Goal: Submit feedback/report problem

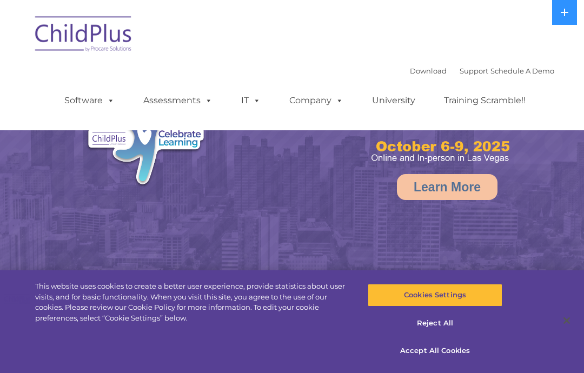
select select "MEDIUM"
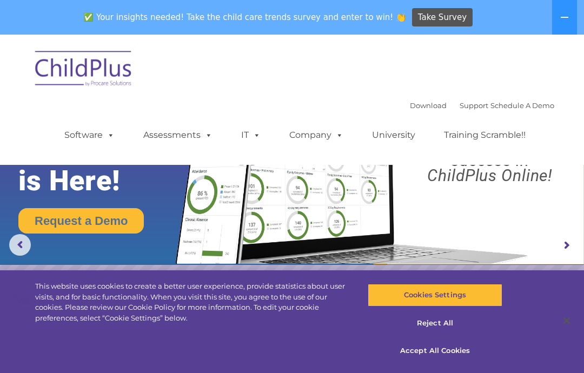
click at [560, 19] on button at bounding box center [564, 17] width 25 height 35
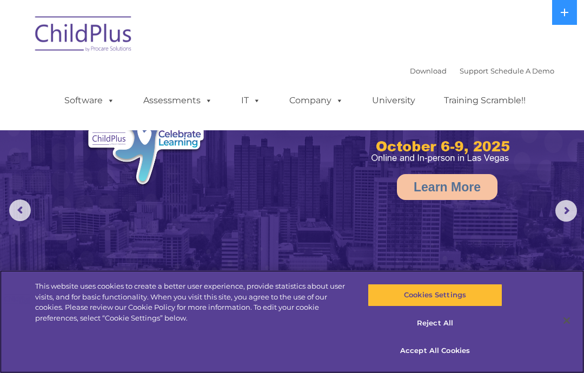
select select "MEDIUM"
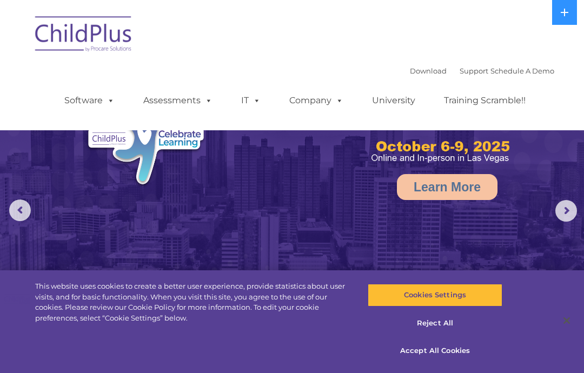
click at [567, 17] on button at bounding box center [564, 12] width 25 height 25
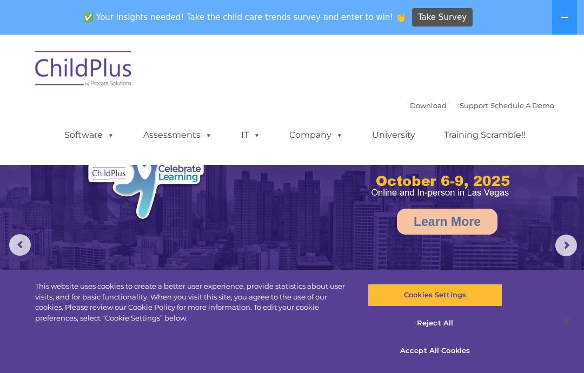
click at [553, 24] on button at bounding box center [564, 17] width 25 height 35
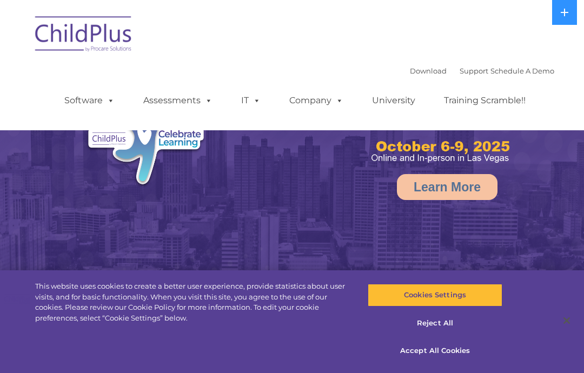
select select "MEDIUM"
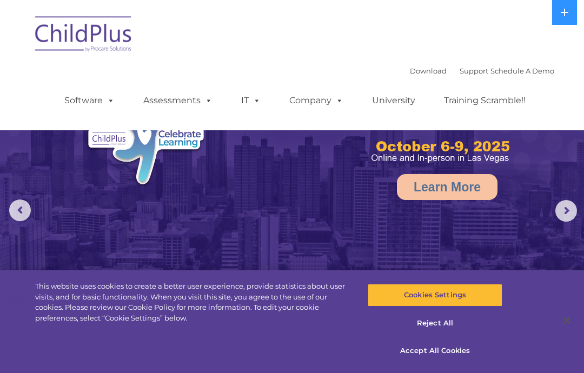
click at [580, 207] on img at bounding box center [292, 183] width 584 height 367
click at [563, 208] on rs-arrow at bounding box center [567, 211] width 22 height 22
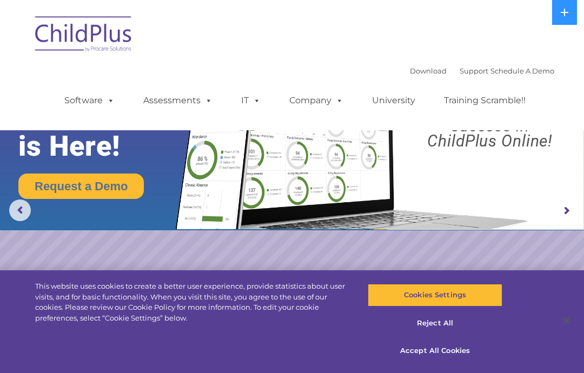
click at [579, 205] on img at bounding box center [292, 115] width 584 height 230
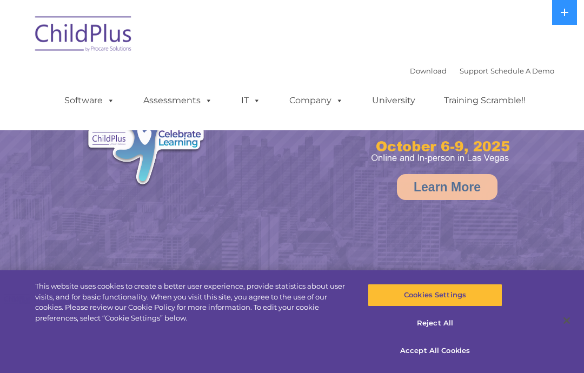
select select "MEDIUM"
